Goal: Information Seeking & Learning: Learn about a topic

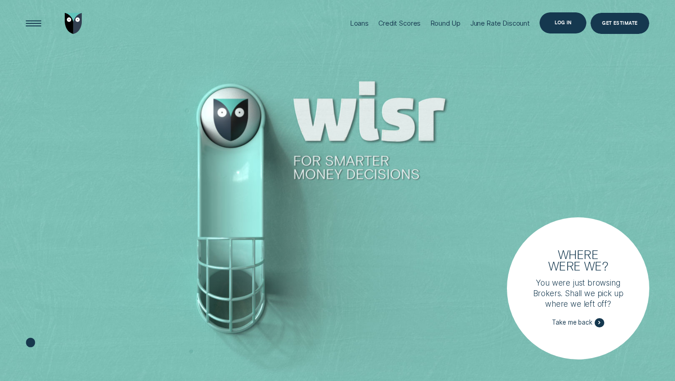
click at [566, 25] on div "Log in" at bounding box center [562, 22] width 47 height 21
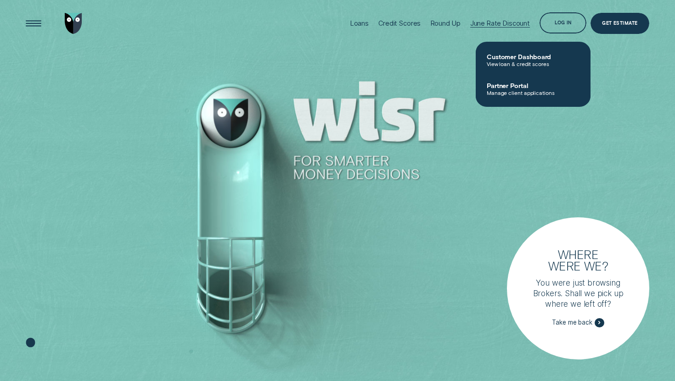
click at [510, 29] on div "June Rate Discount" at bounding box center [500, 23] width 60 height 47
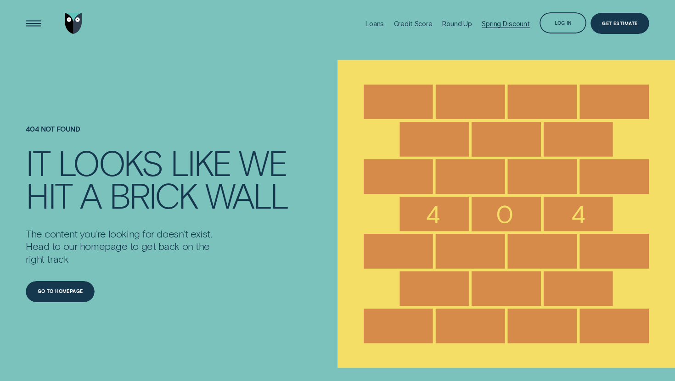
click at [502, 29] on div "Spring Discount" at bounding box center [506, 23] width 48 height 47
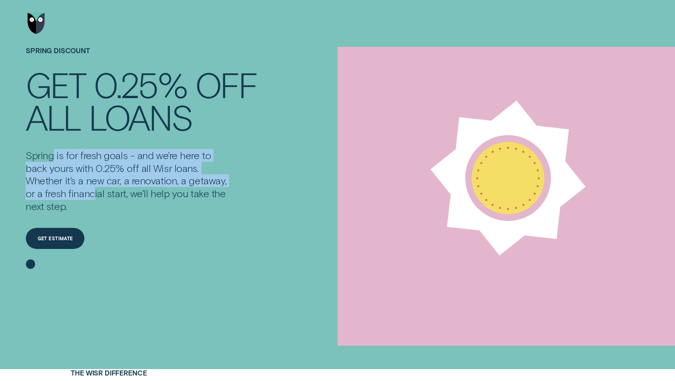
drag, startPoint x: 54, startPoint y: 159, endPoint x: 94, endPoint y: 199, distance: 55.8
click at [94, 199] on p "Spring is for fresh goals - and we’re here to back yours with 0.25% off all Wis…" at bounding box center [127, 180] width 203 height 63
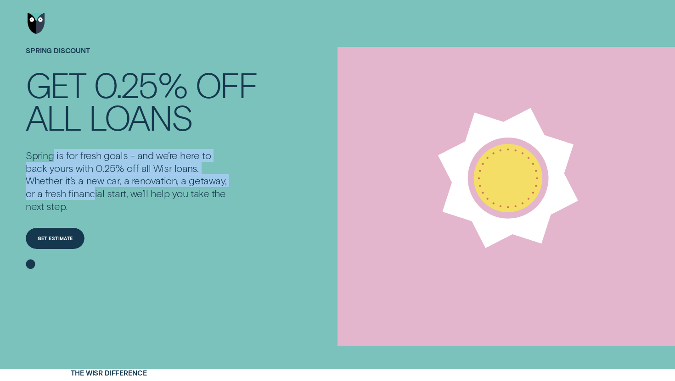
click at [94, 199] on p "Spring is for fresh goals - and we’re here to back yours with 0.25% off all Wis…" at bounding box center [127, 180] width 203 height 63
